Goal: Find specific page/section

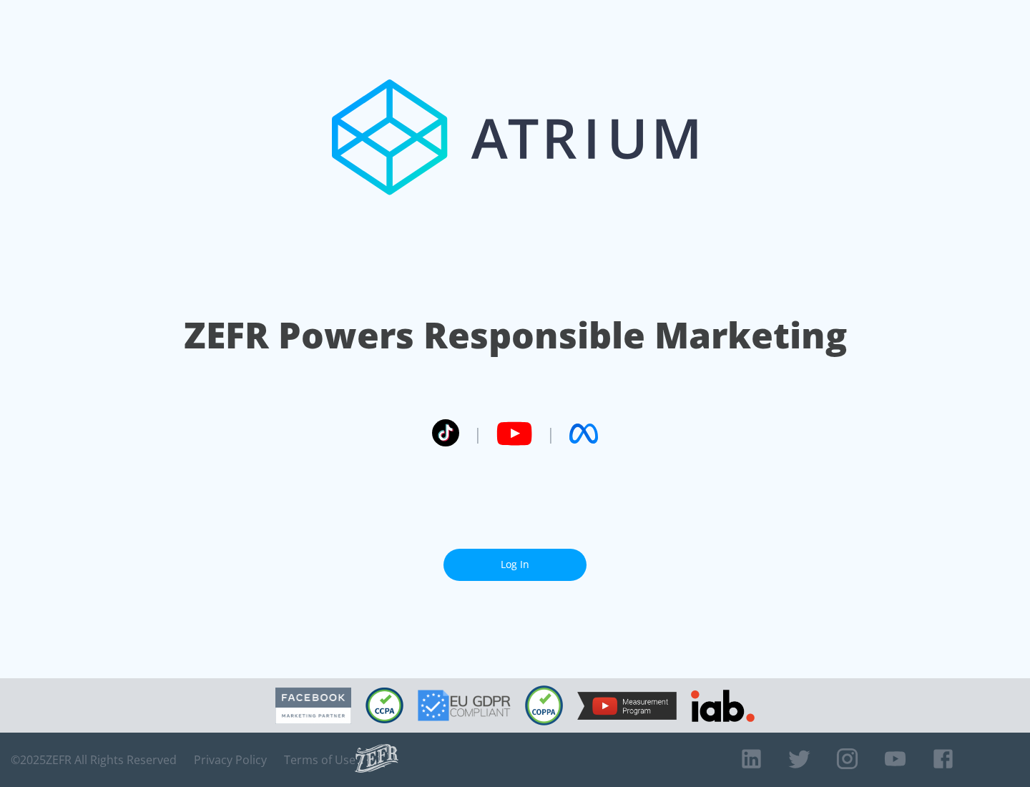
click at [515, 558] on link "Log In" at bounding box center [514, 564] width 143 height 32
